Goal: Check status: Check status

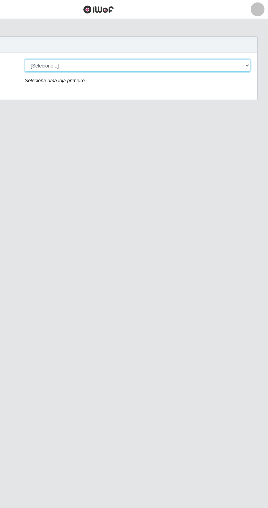
click at [208, 50] on select "[Selecione...] Extrabom - Loja 40 [GEOGRAPHIC_DATA]" at bounding box center [165, 52] width 178 height 10
select select "538"
click at [76, 47] on select "[Selecione...] Extrabom - Loja 40 [GEOGRAPHIC_DATA]" at bounding box center [165, 52] width 178 height 10
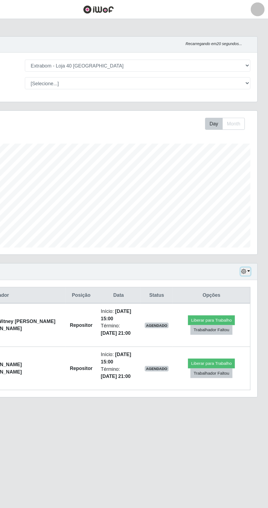
click at [252, 214] on button "button" at bounding box center [250, 214] width 8 height 6
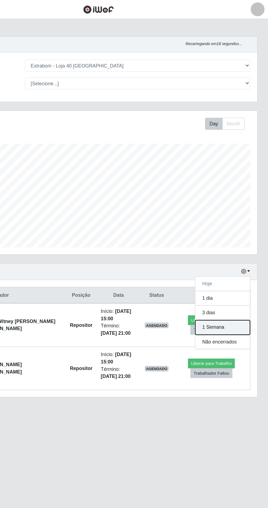
click at [236, 259] on button "1 Semana" at bounding box center [231, 258] width 43 height 11
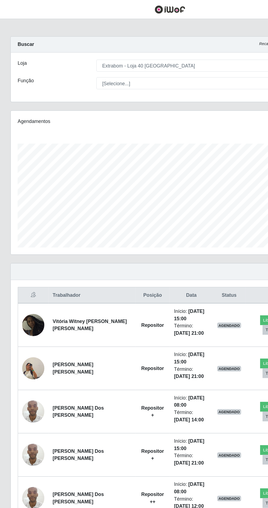
click at [21, 256] on img at bounding box center [25, 256] width 17 height 17
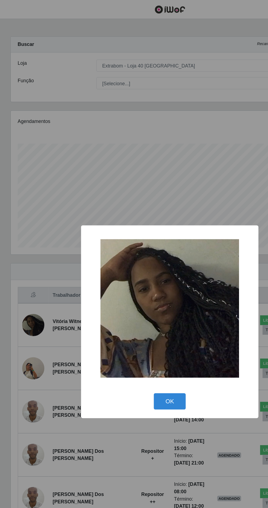
click at [134, 317] on button "OK" at bounding box center [133, 316] width 25 height 13
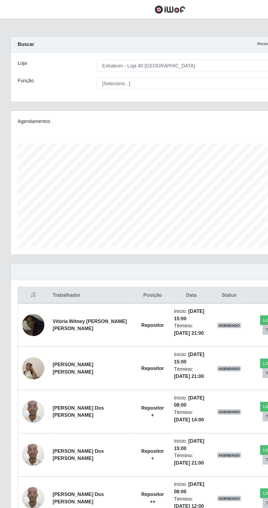
click at [23, 291] on img at bounding box center [25, 290] width 17 height 31
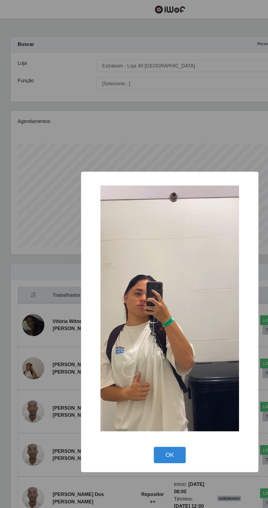
click at [135, 359] on button "OK" at bounding box center [133, 359] width 25 height 13
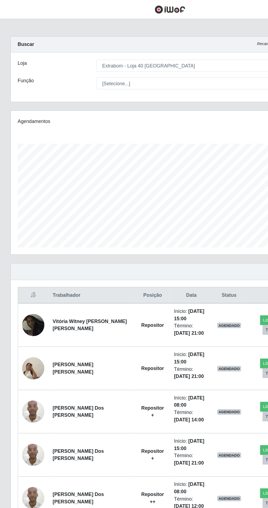
click at [26, 328] on img at bounding box center [25, 324] width 17 height 23
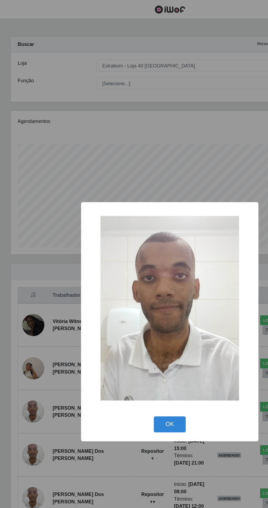
click at [135, 335] on button "OK" at bounding box center [133, 335] width 25 height 13
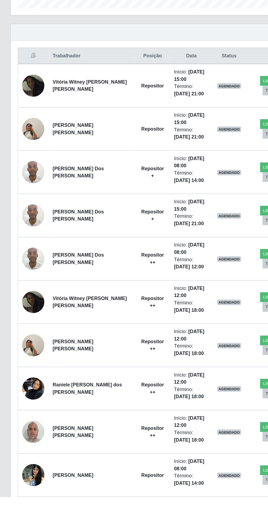
scroll to position [73, 0]
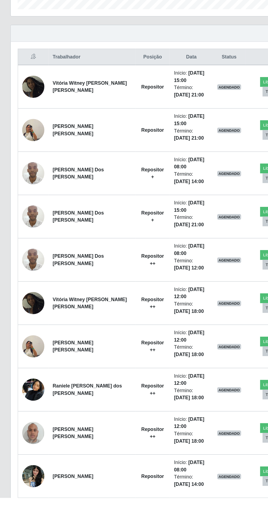
click at [25, 425] on img at bounding box center [25, 422] width 17 height 23
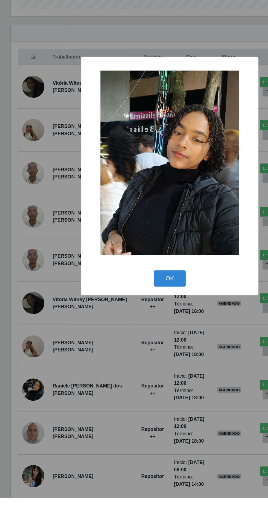
click at [134, 341] on button "OK" at bounding box center [133, 334] width 25 height 13
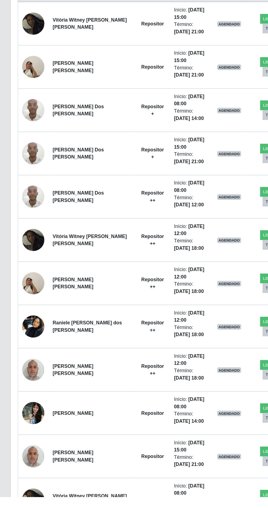
scroll to position [124, 0]
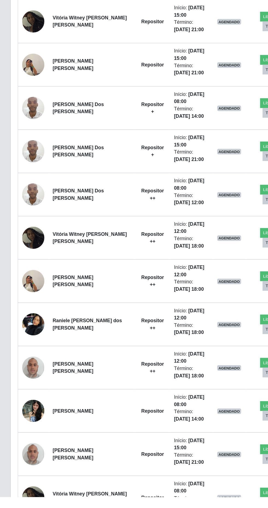
click at [24, 407] on img at bounding box center [25, 405] width 17 height 23
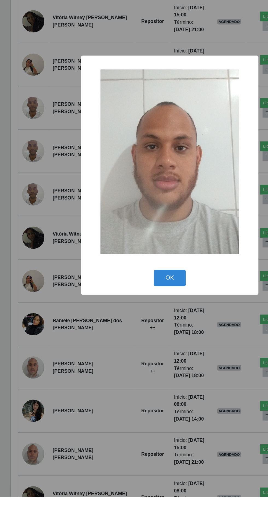
click at [134, 341] on button "OK" at bounding box center [133, 335] width 25 height 13
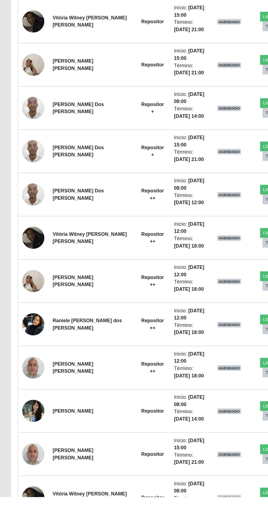
click at [21, 438] on img at bounding box center [25, 439] width 17 height 23
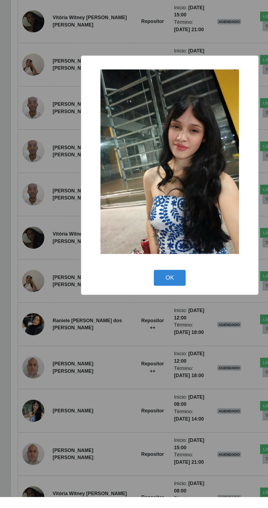
click at [134, 341] on button "OK" at bounding box center [133, 335] width 25 height 13
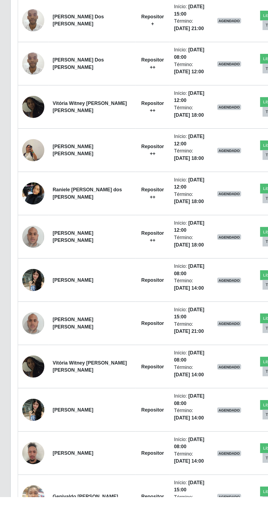
scroll to position [228, 0]
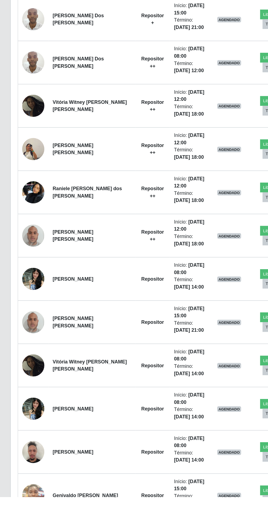
click at [20, 466] on td at bounding box center [26, 472] width 24 height 34
click at [26, 471] on img at bounding box center [25, 472] width 17 height 23
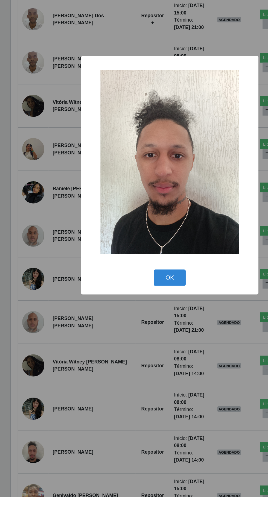
click at [130, 341] on button "OK" at bounding box center [133, 334] width 25 height 13
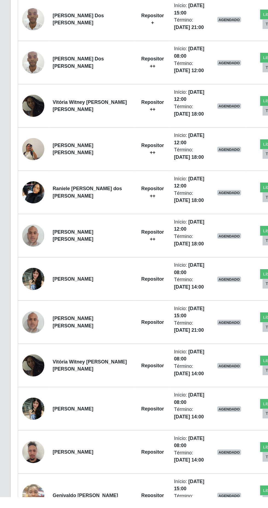
click at [26, 506] on img at bounding box center [25, 506] width 17 height 23
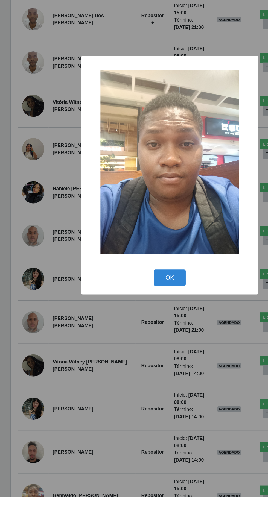
click at [139, 341] on button "OK" at bounding box center [133, 334] width 25 height 13
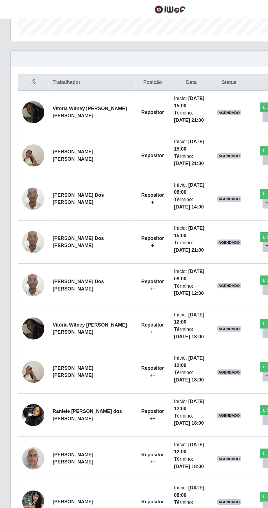
scroll to position [0, 0]
